Goal: Task Accomplishment & Management: Use online tool/utility

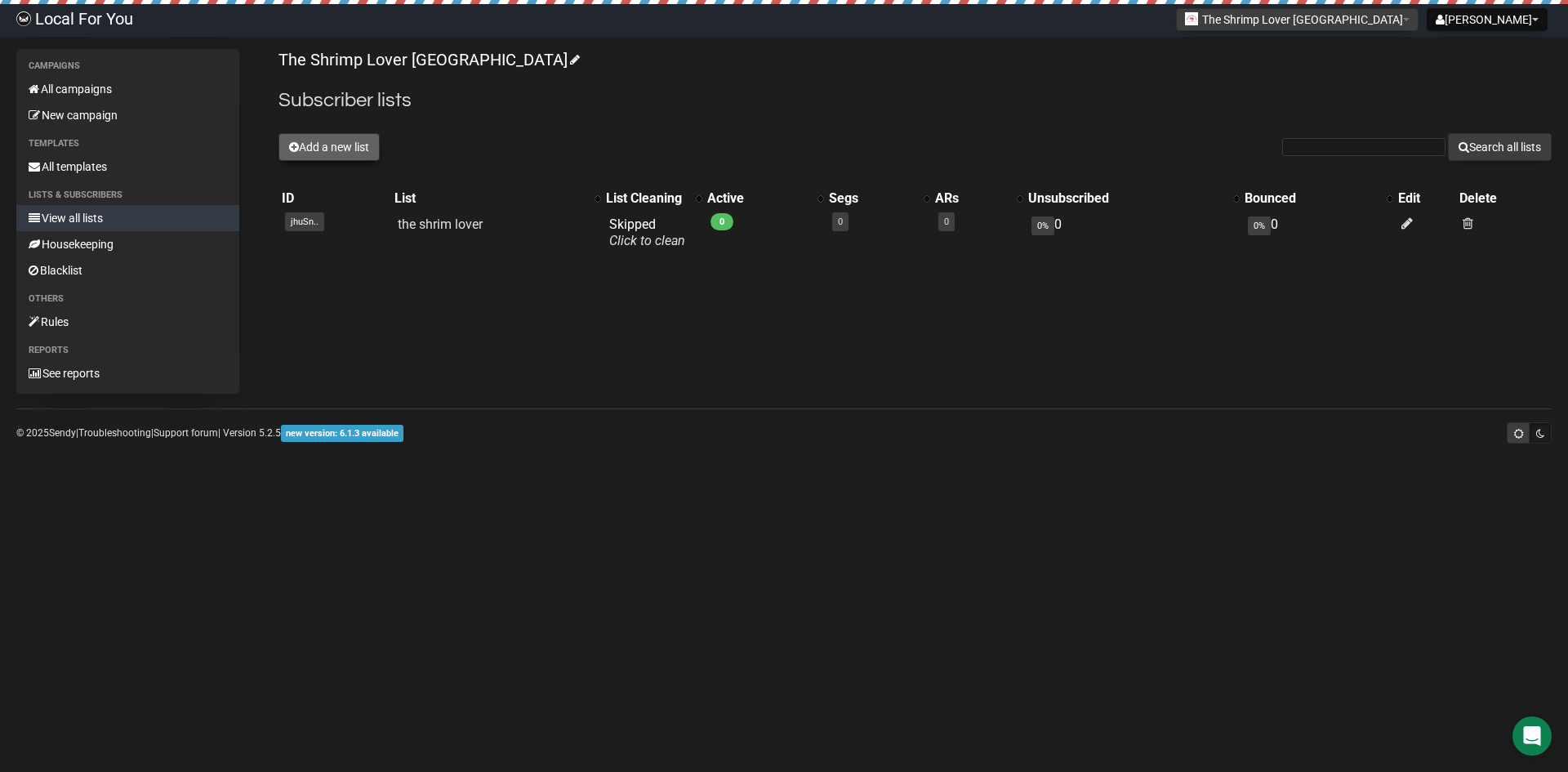
click at [321, 144] on button "Add a new list" at bounding box center [329, 147] width 101 height 27
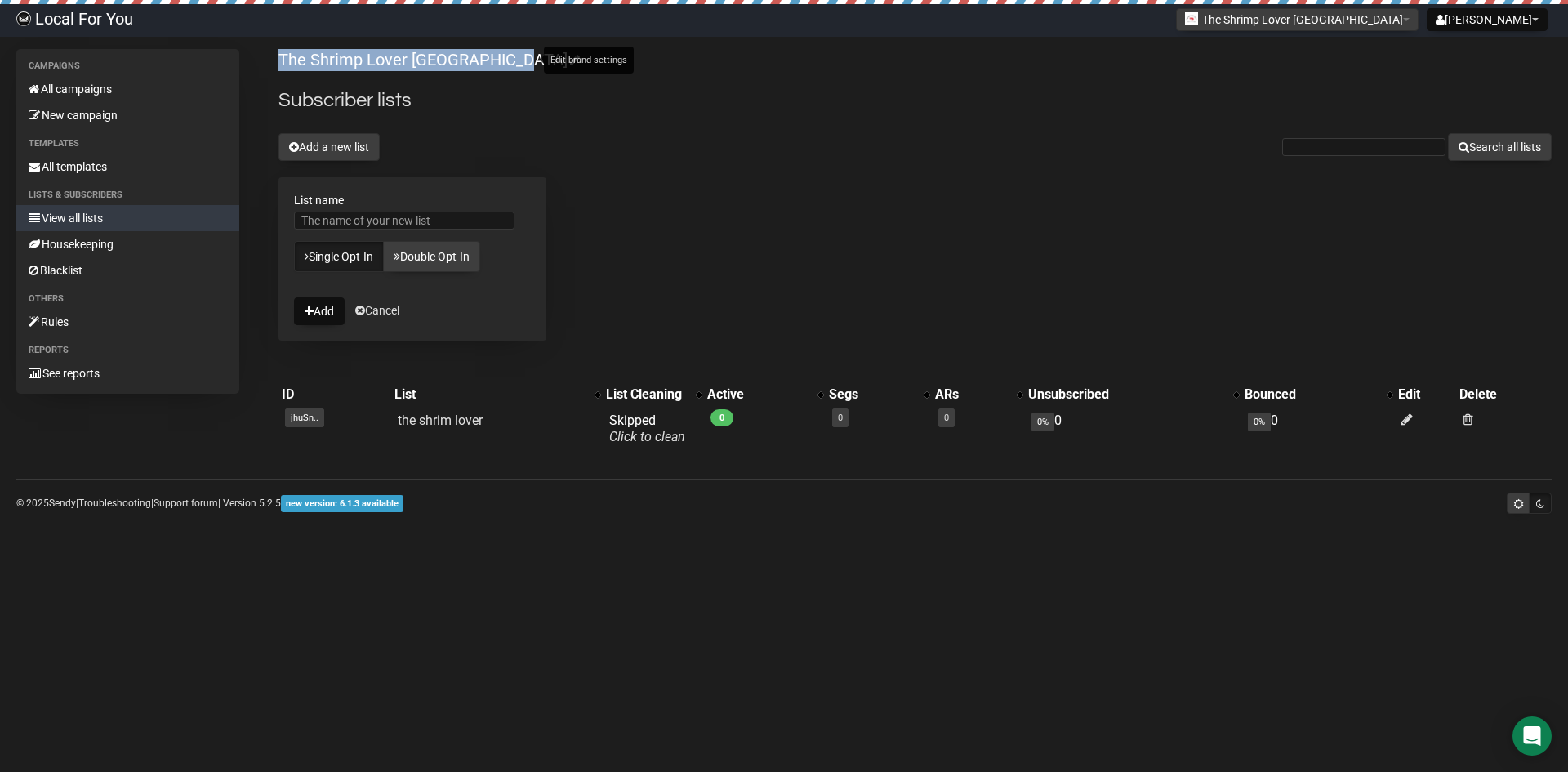
drag, startPoint x: 272, startPoint y: 59, endPoint x: 524, endPoint y: 61, distance: 252.0
click at [524, 61] on div "Campaigns All campaigns New campaign Templates All templates Lists & subscriber…" at bounding box center [784, 257] width 1536 height 415
copy link "The Shrimp Lover [GEOGRAPHIC_DATA]"
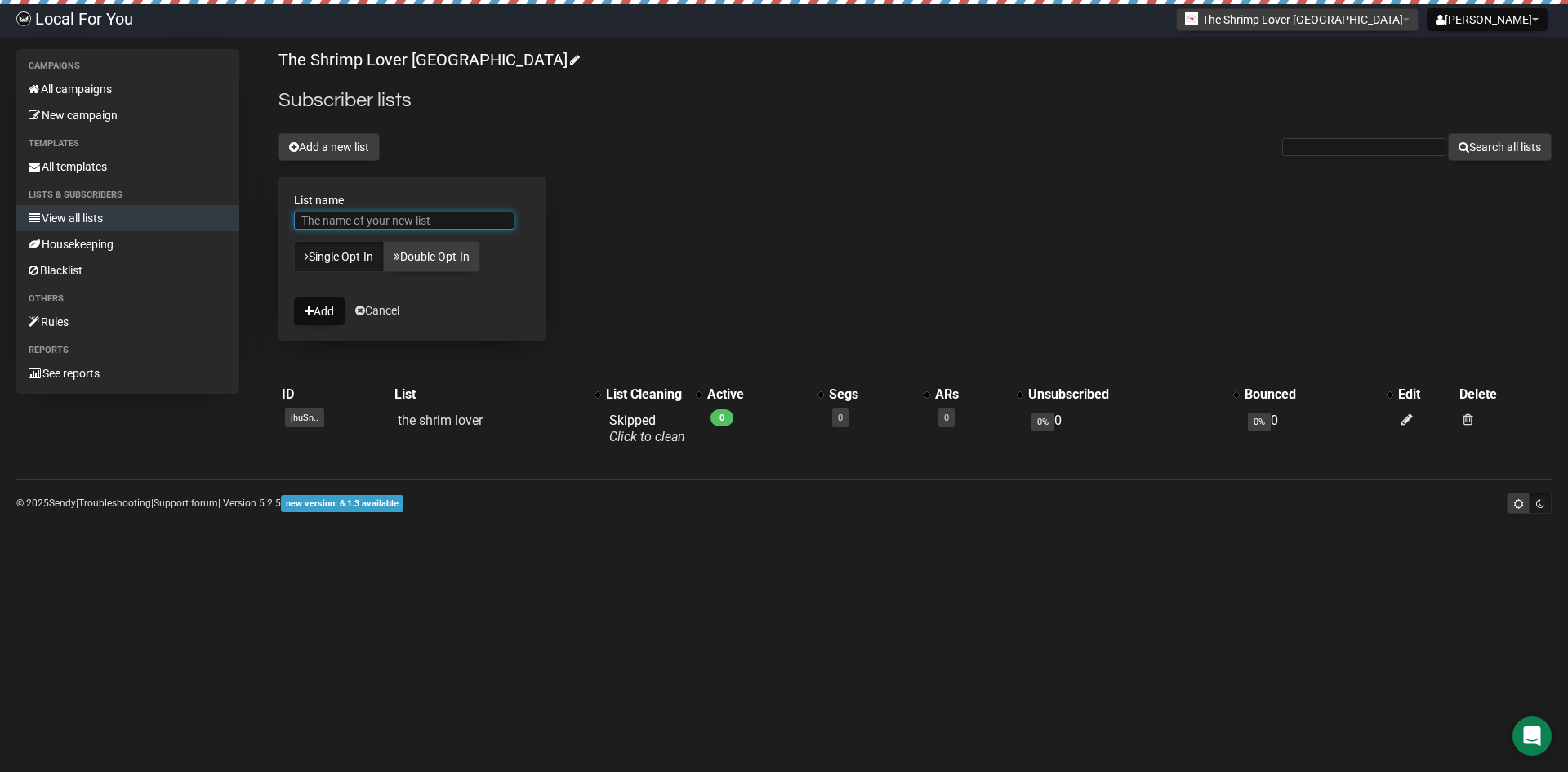
click at [437, 217] on input "List name" at bounding box center [404, 220] width 221 height 18
paste input "The Shrimp Lover [GEOGRAPHIC_DATA]"
drag, startPoint x: 497, startPoint y: 218, endPoint x: 394, endPoint y: 222, distance: 103.1
click at [394, 222] on input "The Shrimp Lover [GEOGRAPHIC_DATA]" at bounding box center [404, 220] width 221 height 18
type input "The Shrimp Lover Customer"
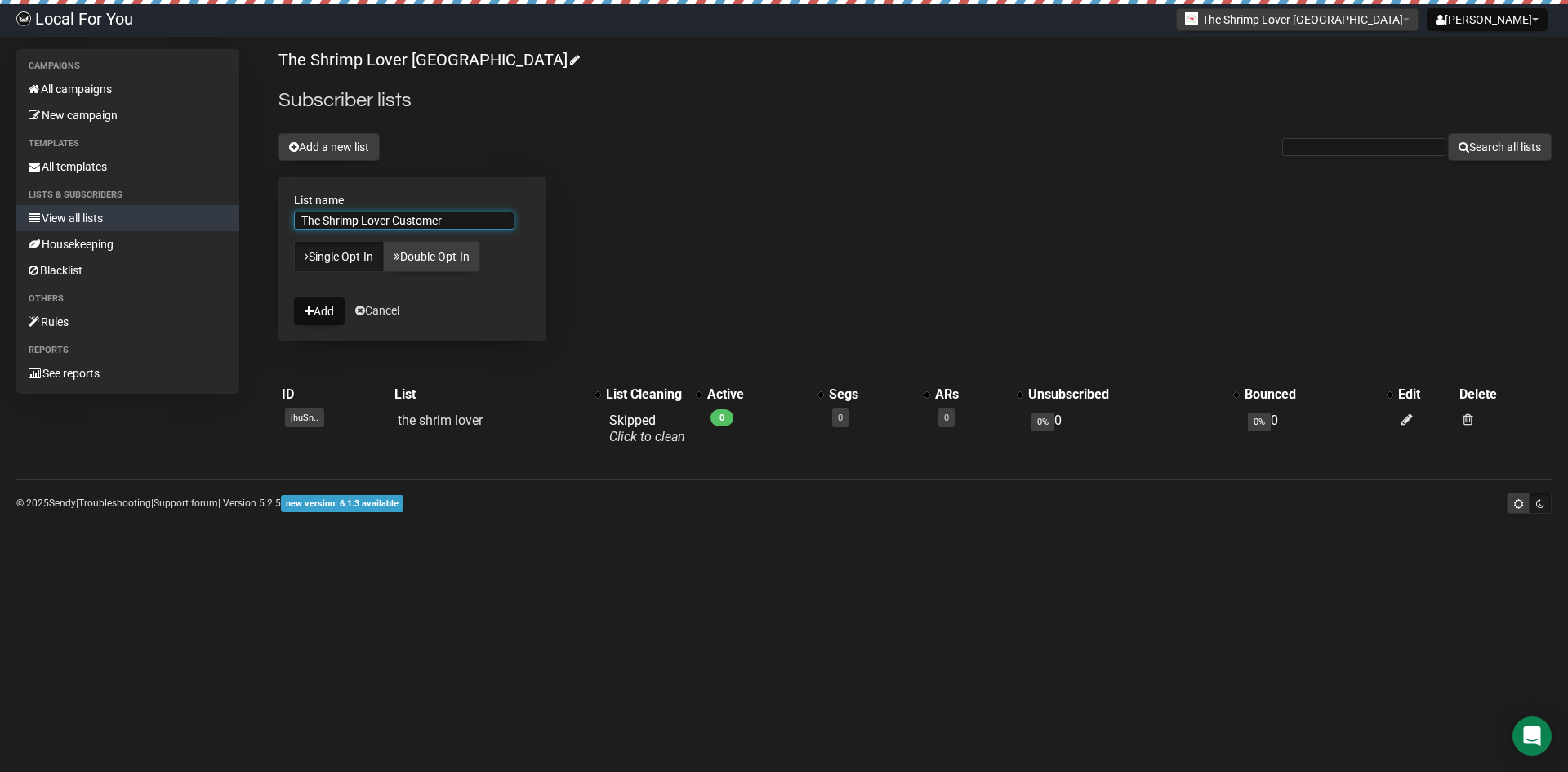
drag, startPoint x: 455, startPoint y: 224, endPoint x: 447, endPoint y: 223, distance: 8.1
click at [447, 223] on input "The Shrimp Lover Customer" at bounding box center [404, 220] width 221 height 18
click at [483, 223] on input "The Shrimp Lover Customer" at bounding box center [404, 220] width 221 height 18
drag, startPoint x: 483, startPoint y: 223, endPoint x: 263, endPoint y: 217, distance: 220.1
click at [263, 217] on div "Campaigns All campaigns New campaign Templates All templates Lists & subscriber…" at bounding box center [784, 257] width 1536 height 415
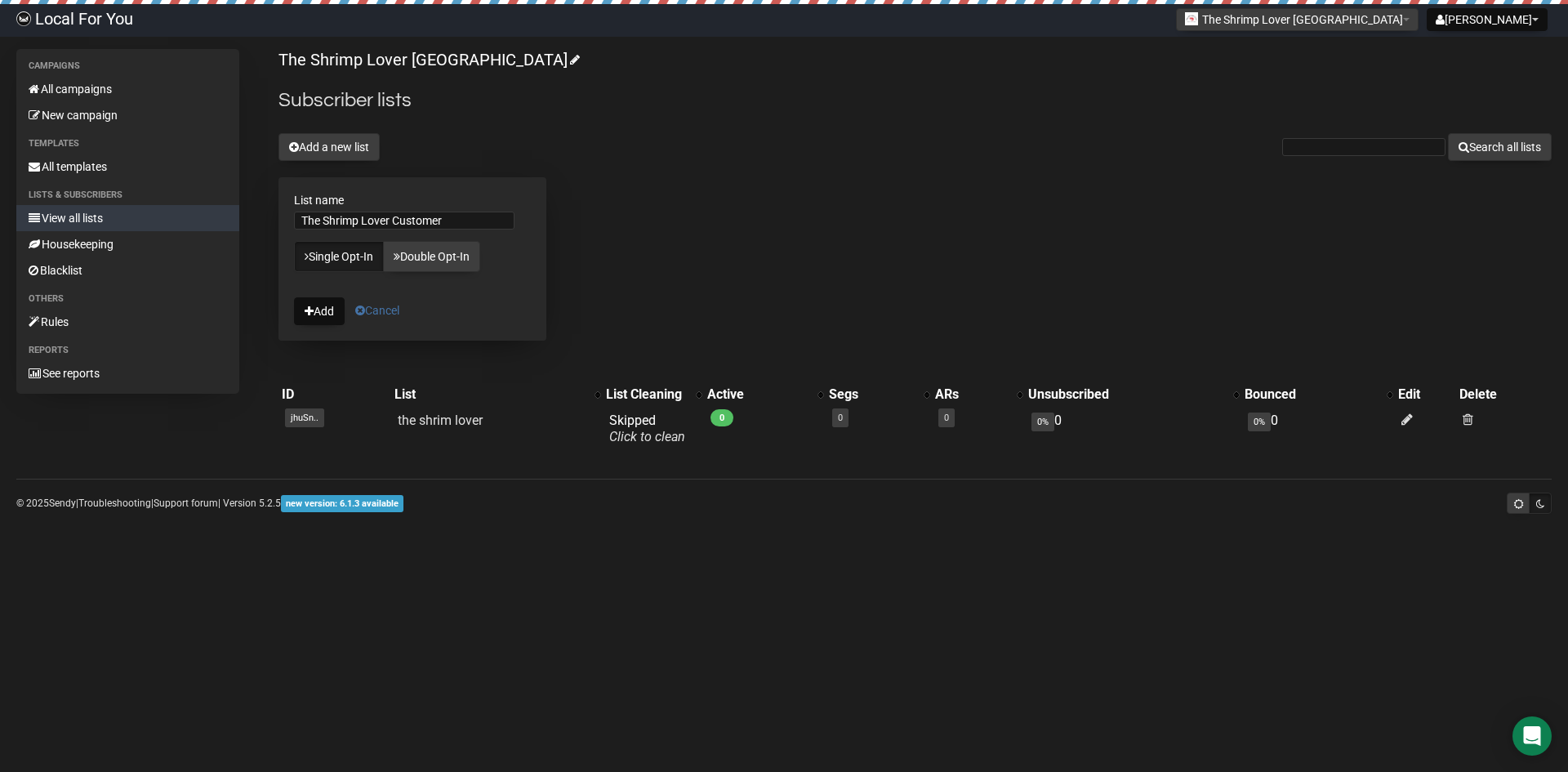
click at [390, 309] on link "Cancel" at bounding box center [377, 311] width 45 height 13
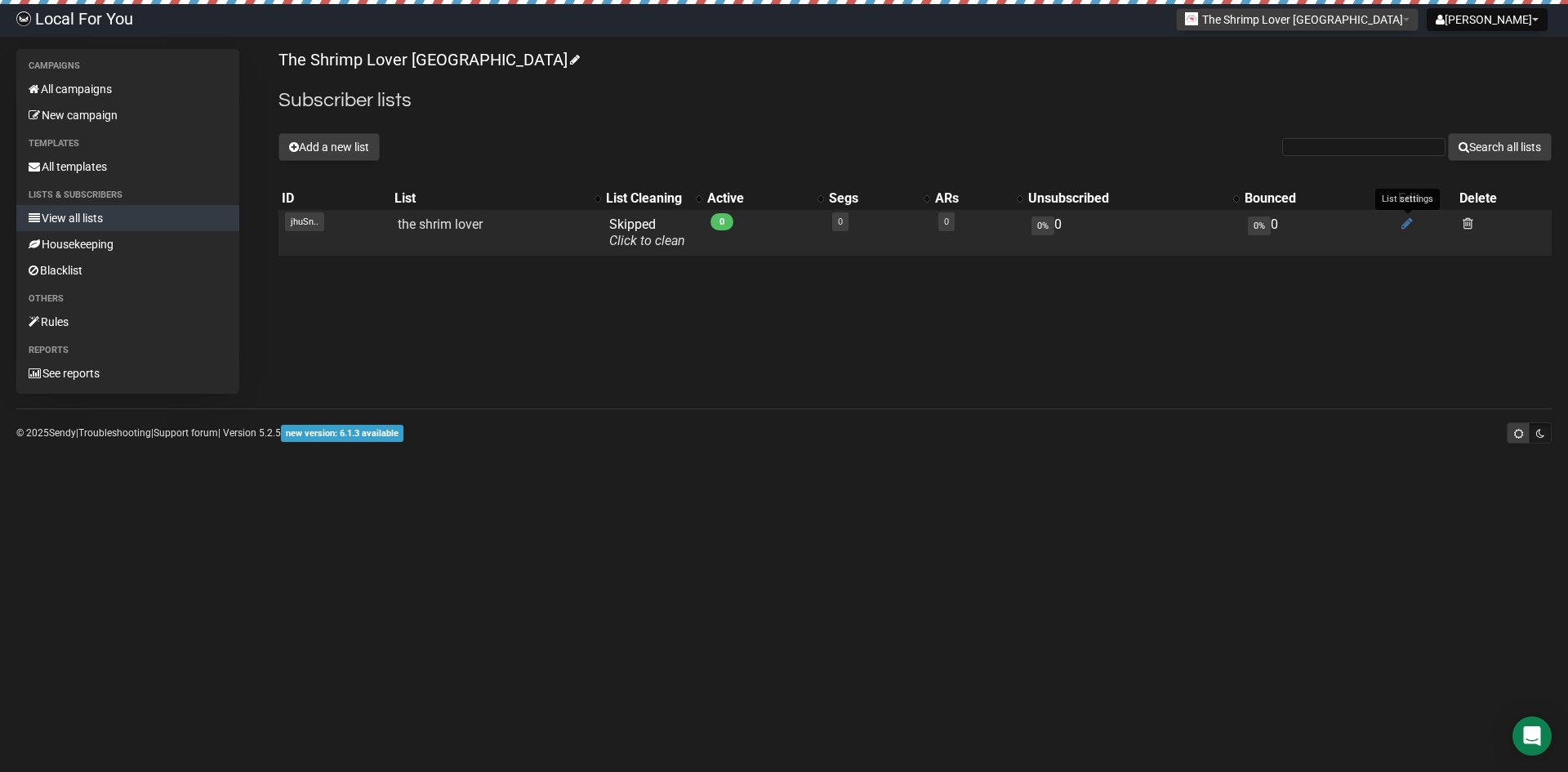
click at [1406, 223] on icon at bounding box center [1407, 224] width 11 height 14
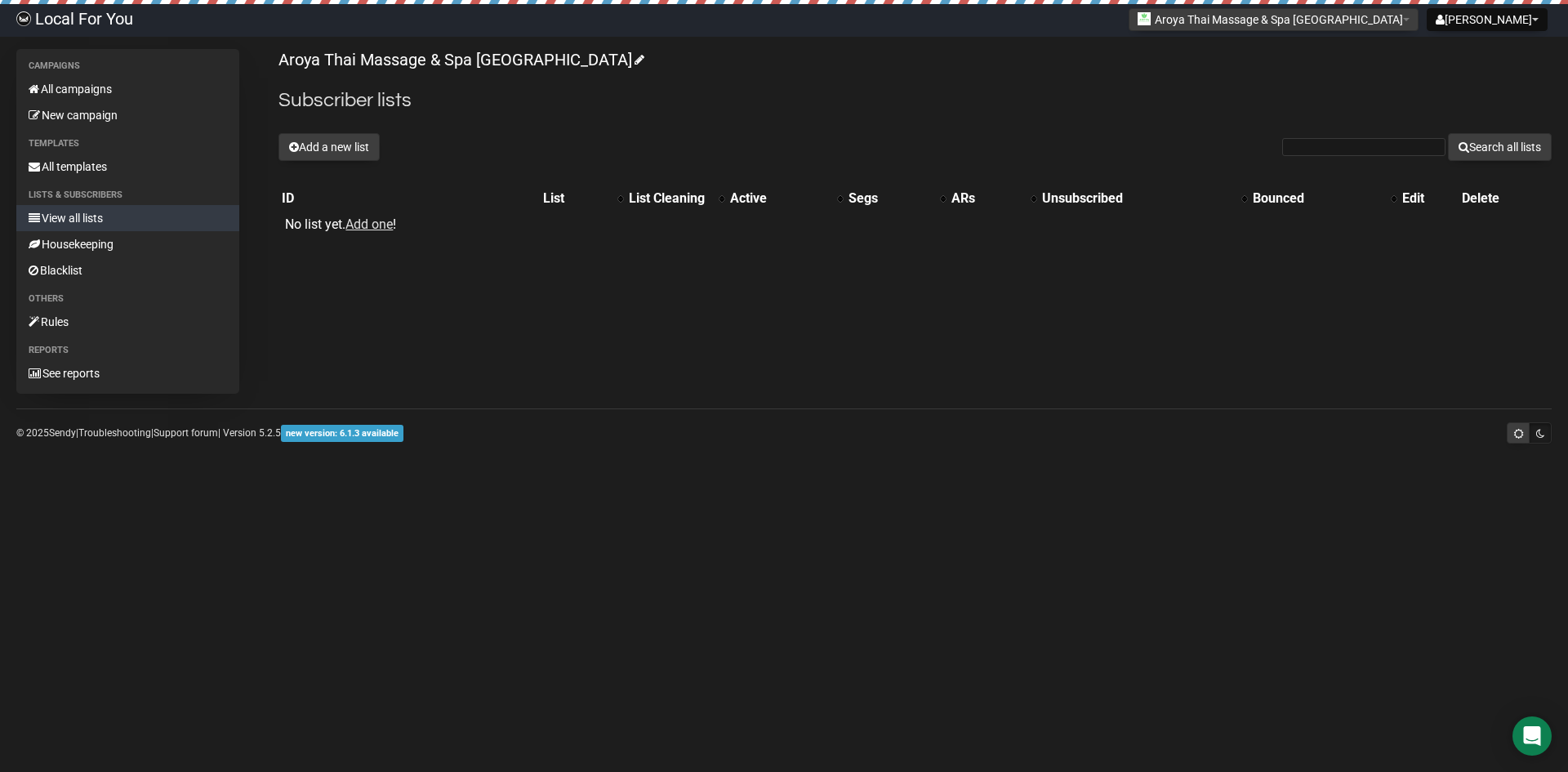
click at [87, 14] on link "Local For You" at bounding box center [75, 20] width 150 height 33
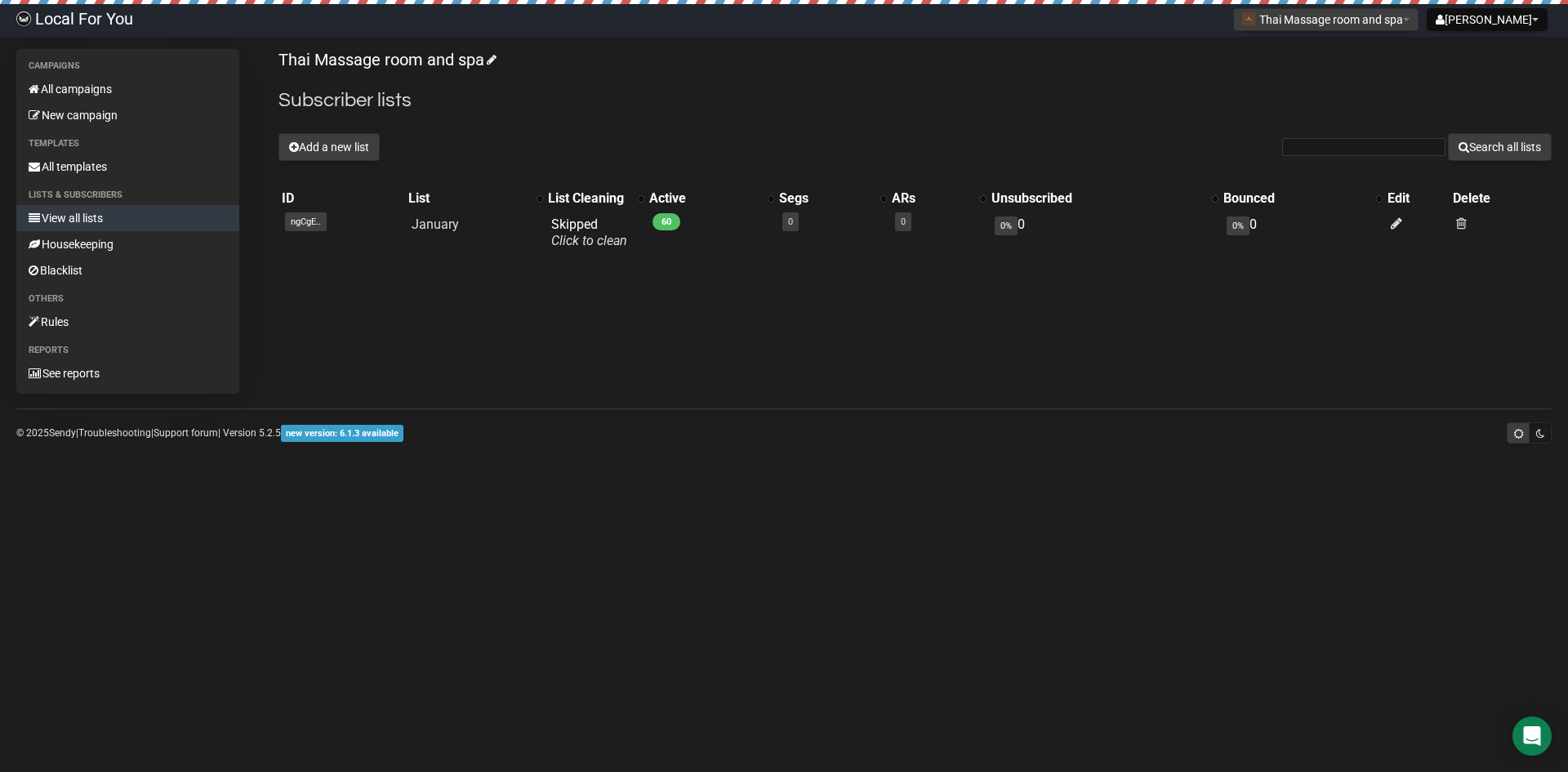
click at [47, 13] on link "Local For You" at bounding box center [75, 20] width 150 height 33
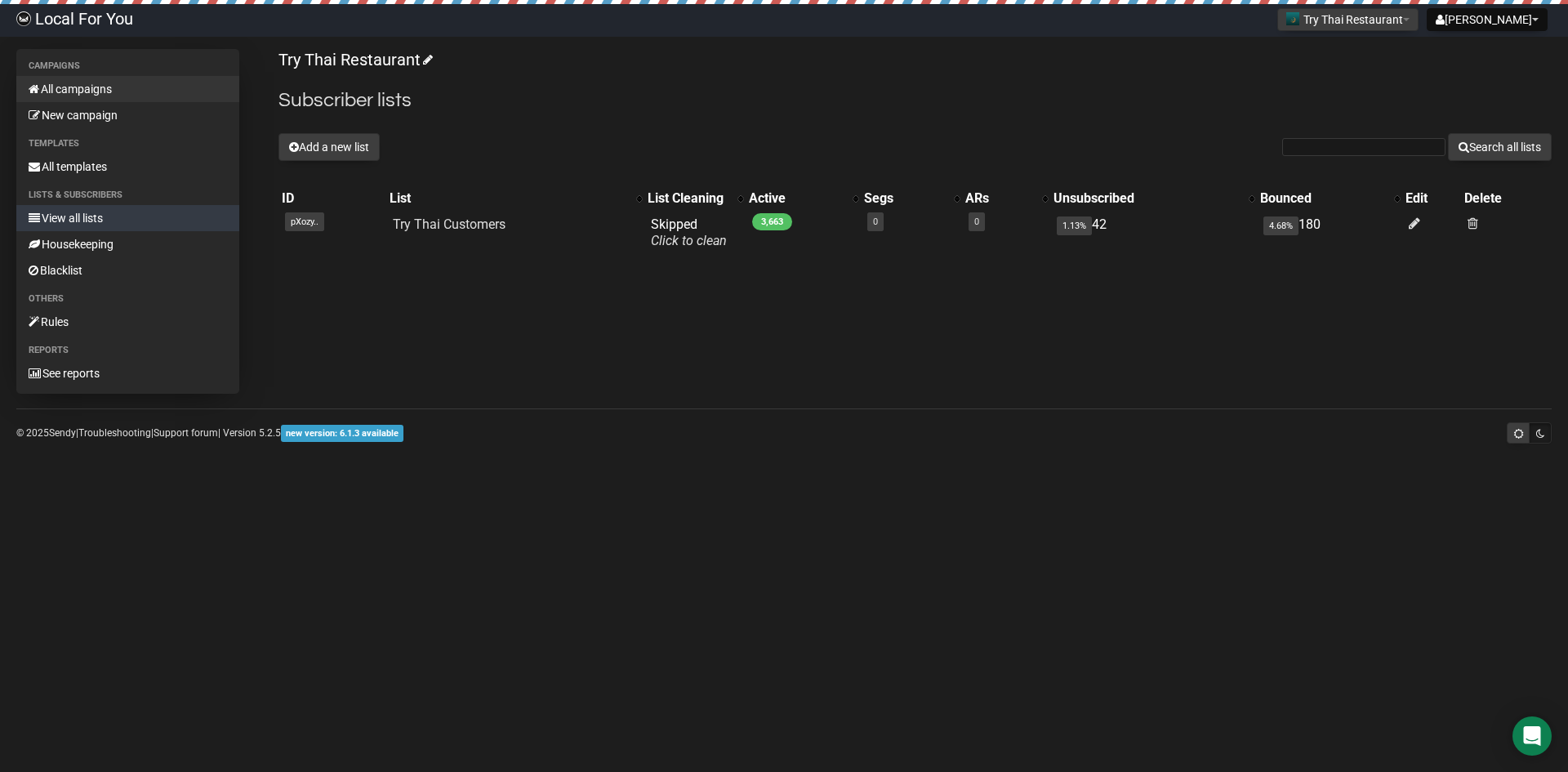
click at [113, 89] on link "All campaigns" at bounding box center [127, 89] width 223 height 27
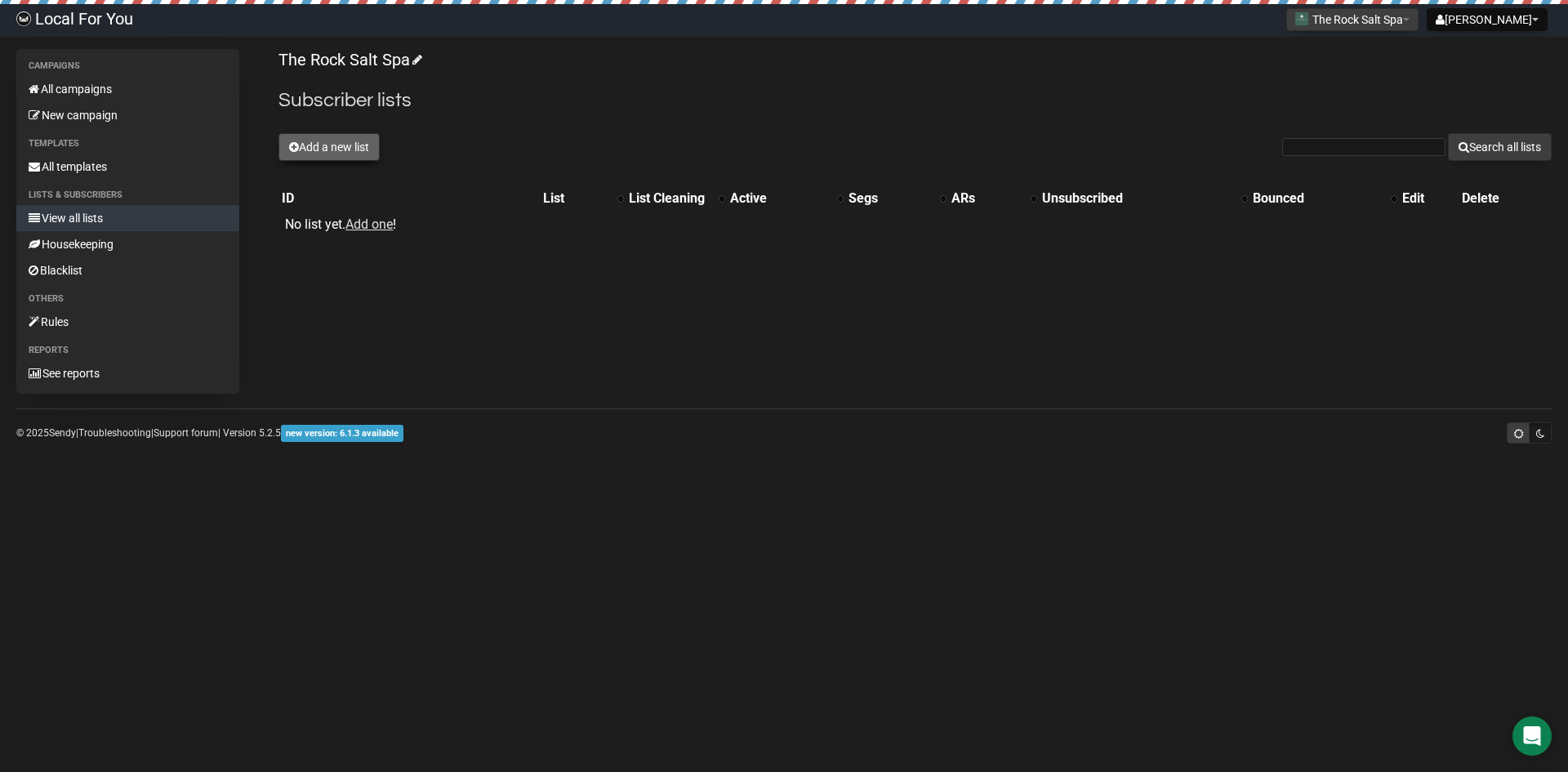
click at [353, 151] on button "Add a new list" at bounding box center [329, 147] width 101 height 27
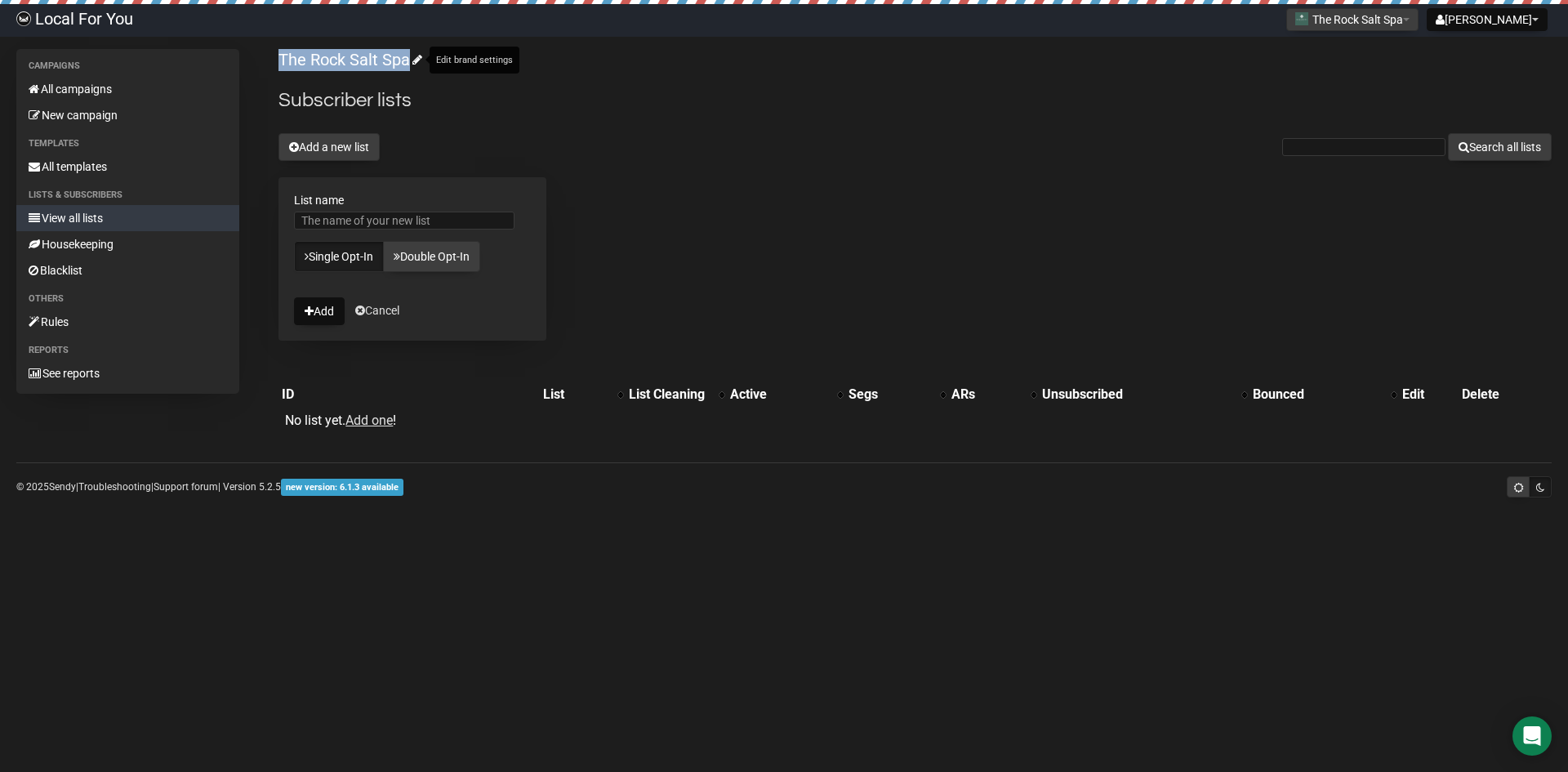
drag, startPoint x: 261, startPoint y: 56, endPoint x: 406, endPoint y: 63, distance: 145.2
click at [406, 63] on div "Campaigns All campaigns New campaign Templates All templates Lists & subscriber…" at bounding box center [784, 248] width 1536 height 399
copy link "The Rock Salt Spa"
click at [388, 218] on input "List name" at bounding box center [404, 220] width 221 height 18
paste input "The Rock Salt Spa"
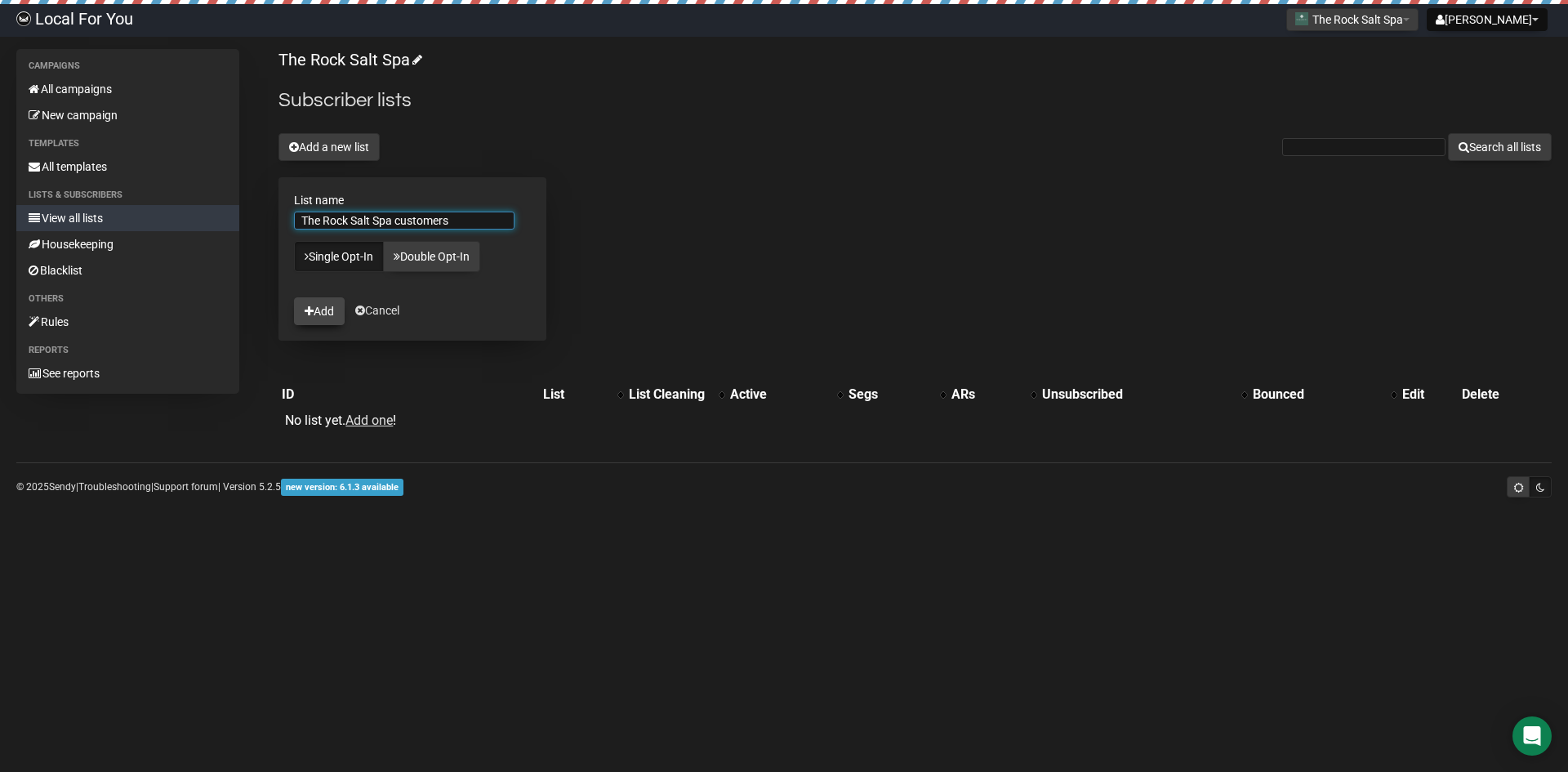
type input "The Rock Salt Spa customers"
click at [318, 314] on button "Add" at bounding box center [319, 311] width 50 height 27
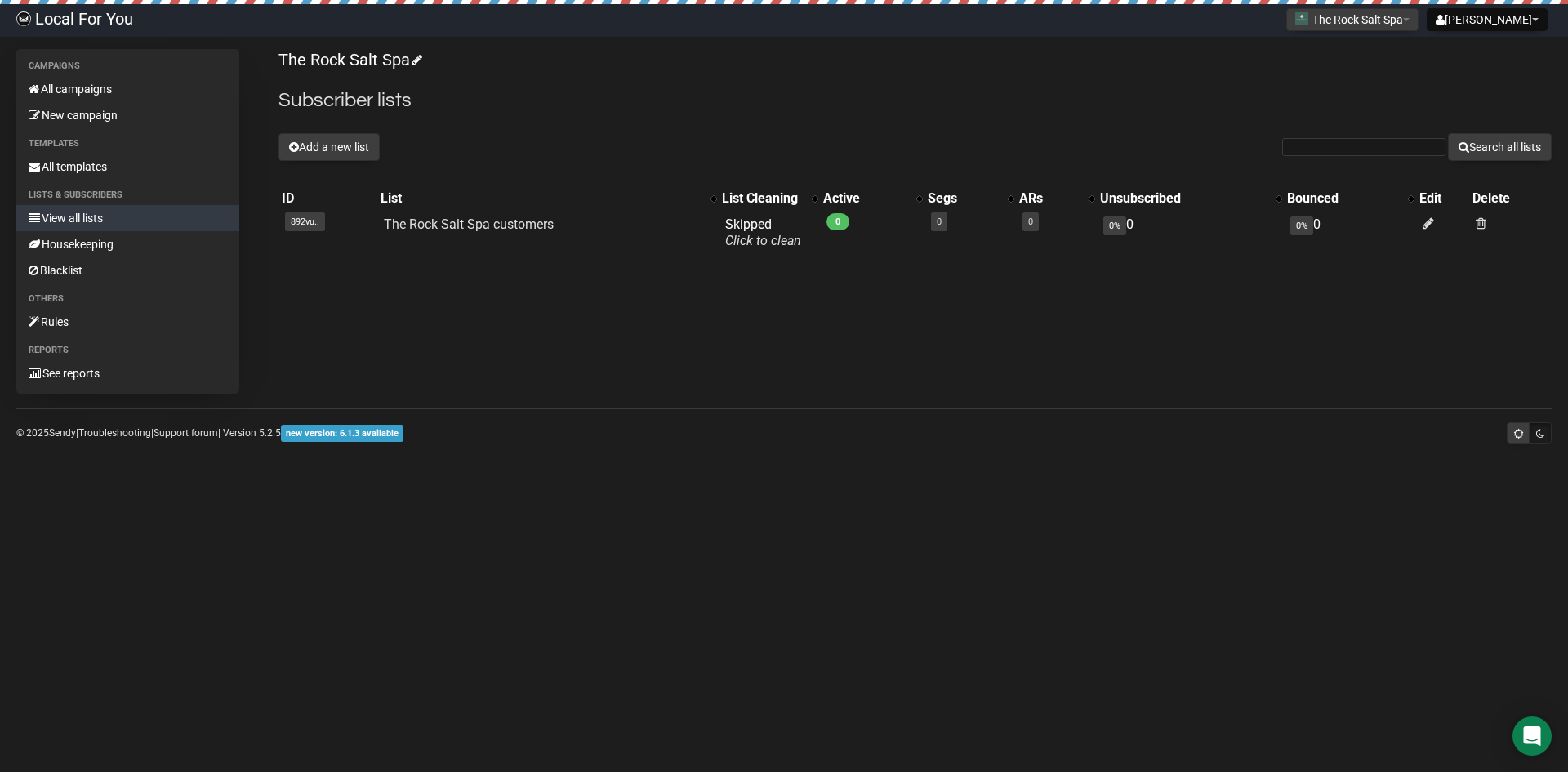
click at [90, 21] on link "Local For You" at bounding box center [75, 20] width 150 height 33
